Goal: Transaction & Acquisition: Purchase product/service

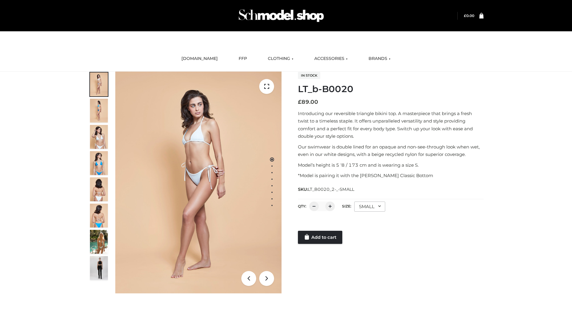
click at [320, 237] on link "Add to cart" at bounding box center [320, 237] width 44 height 13
